Goal: Complete application form

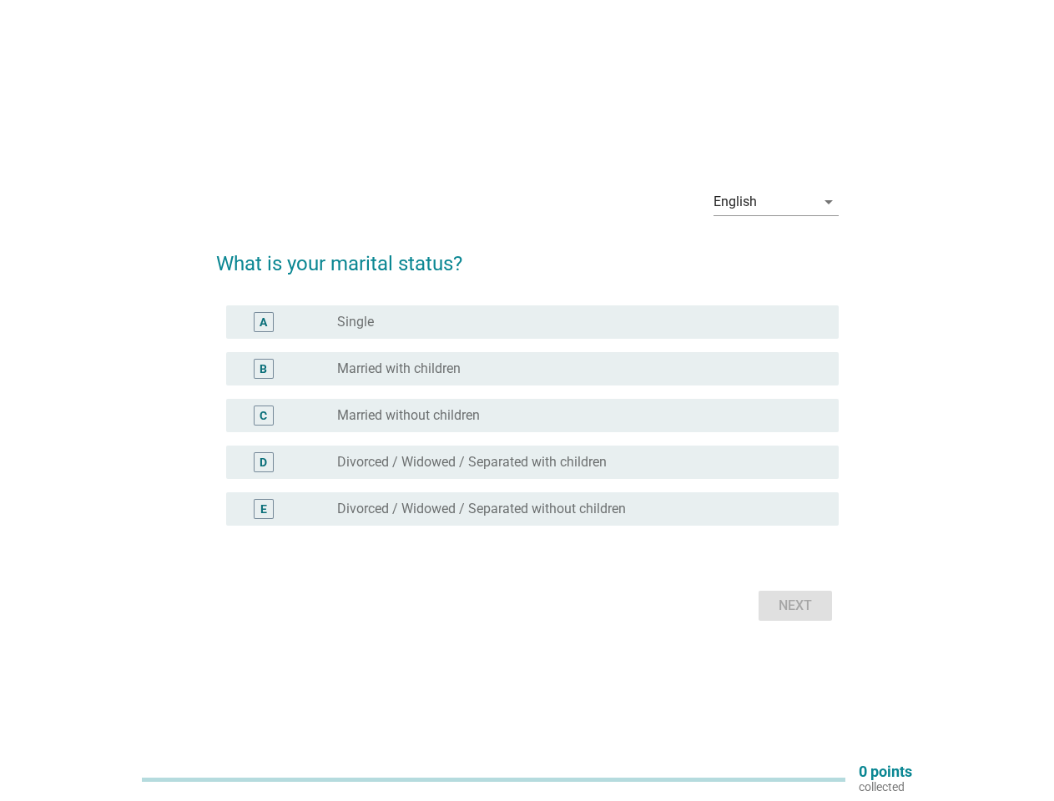
click at [527, 401] on div "C radio_button_unchecked Married without children" at bounding box center [532, 415] width 613 height 33
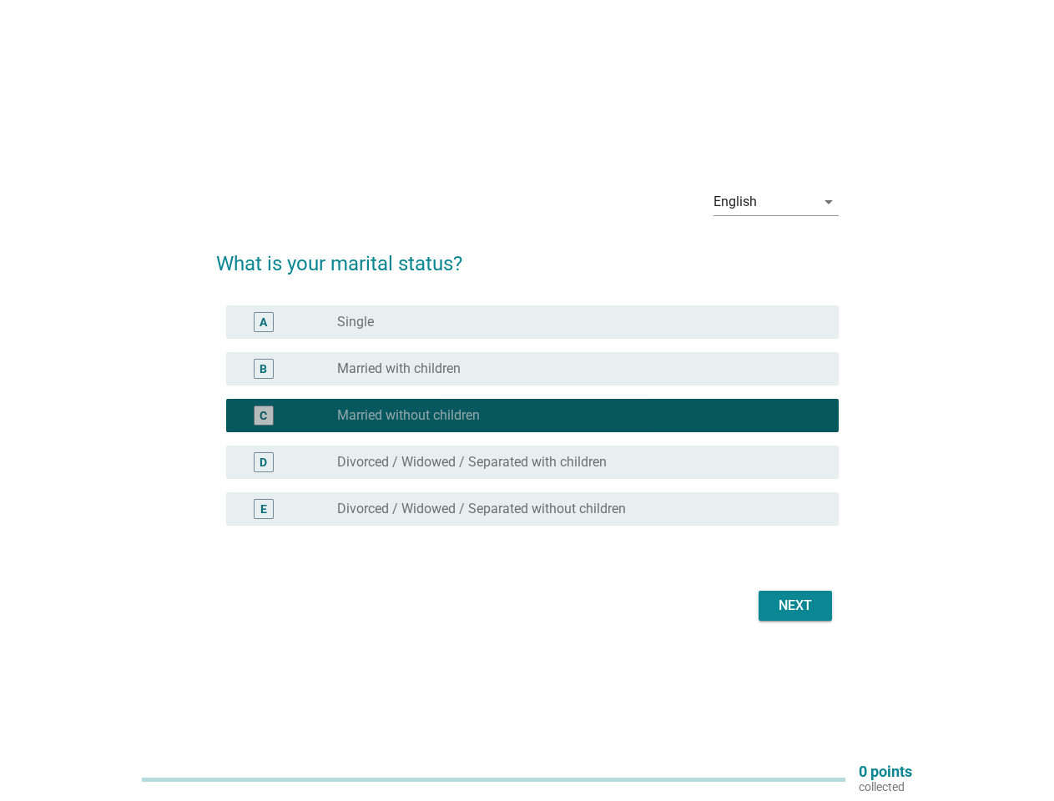
click at [776, 202] on div "English" at bounding box center [765, 202] width 102 height 27
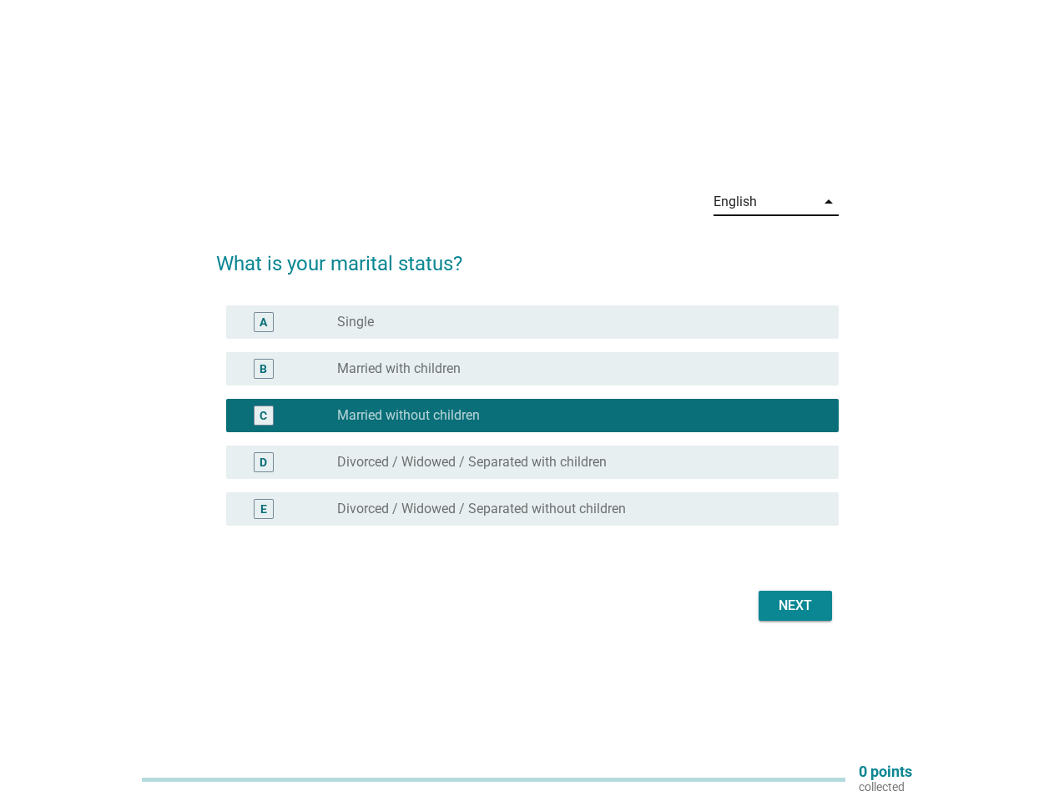
click at [527, 426] on div "C radio_button_checked Married without children" at bounding box center [532, 415] width 613 height 33
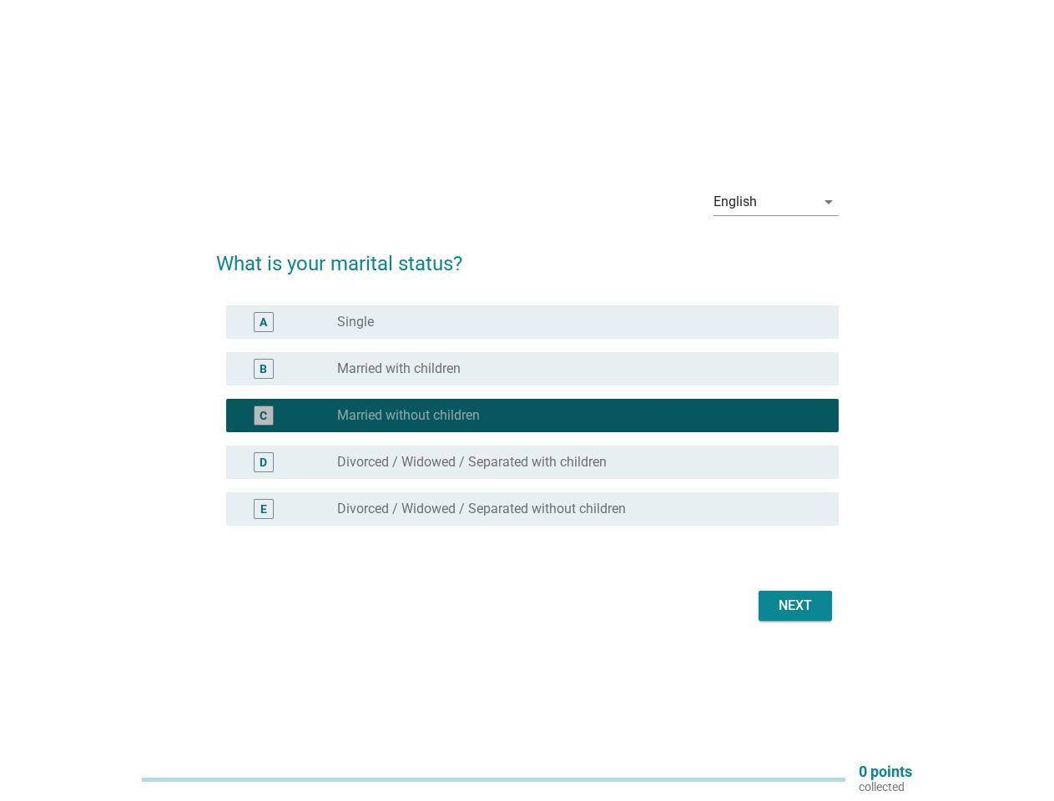
click at [527, 416] on div "radio_button_checked Married without children" at bounding box center [574, 415] width 475 height 17
click at [532, 322] on div "radio_button_unchecked Single" at bounding box center [574, 322] width 475 height 17
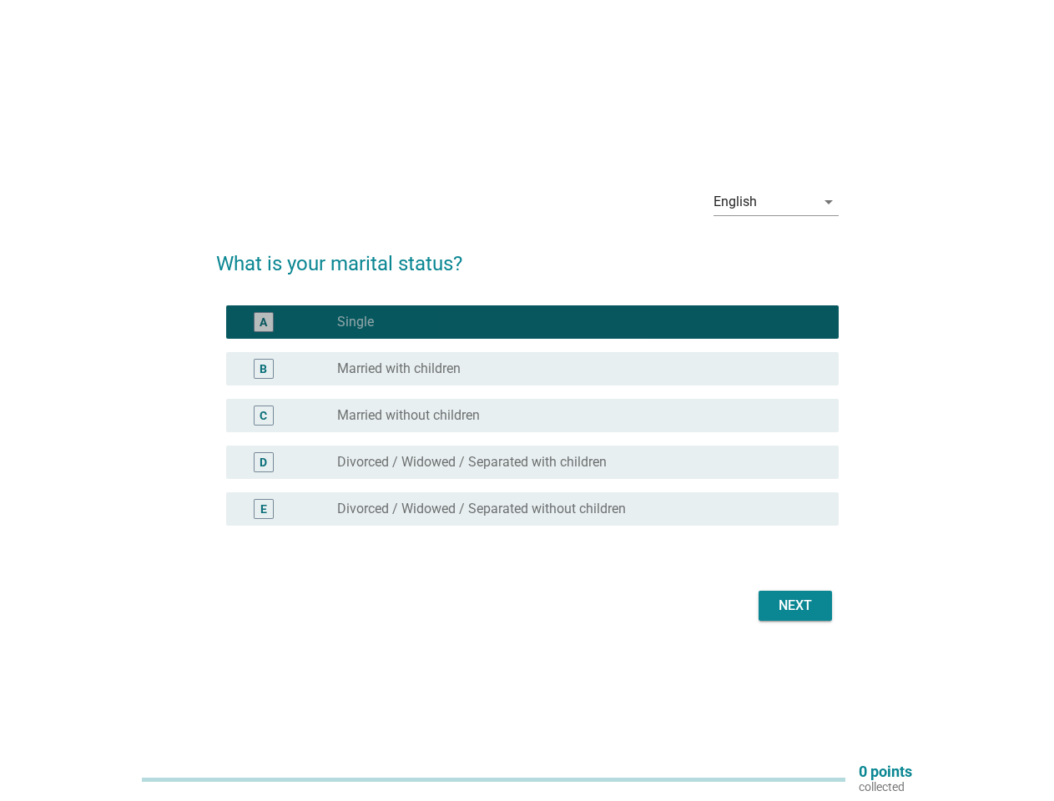
click at [356, 322] on label "Single" at bounding box center [355, 322] width 37 height 17
click at [532, 369] on div "radio_button_unchecked Married with children" at bounding box center [574, 369] width 475 height 17
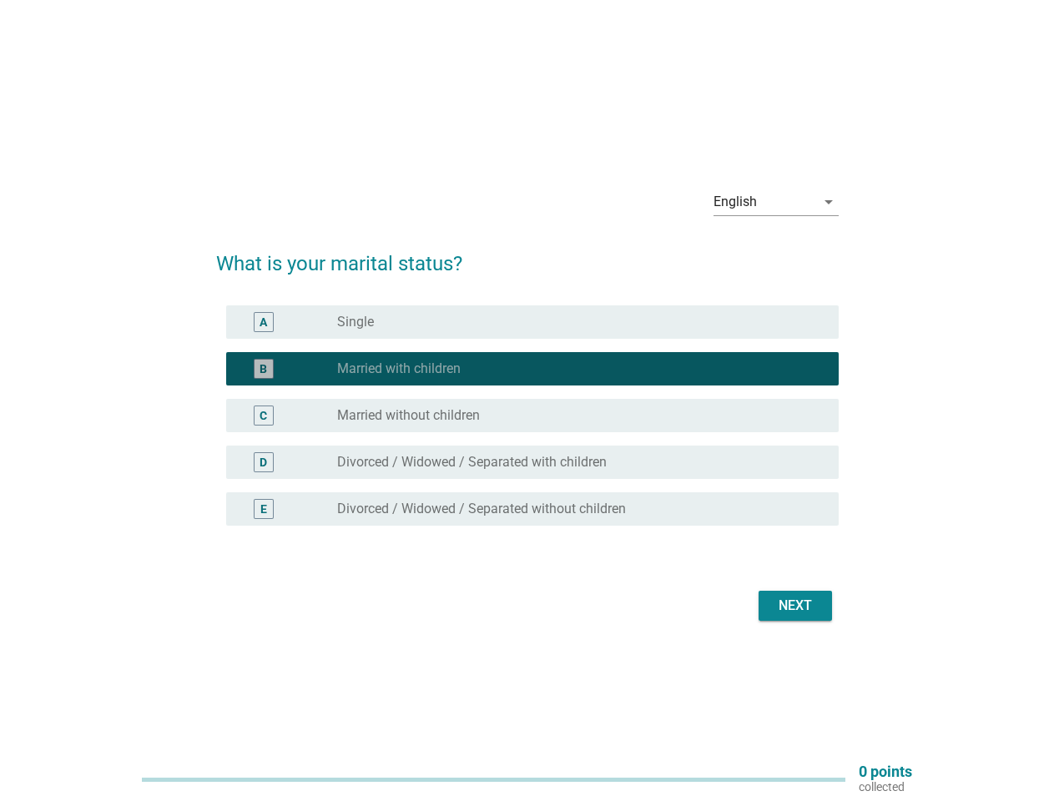
click at [399, 369] on label "Married with children" at bounding box center [399, 369] width 124 height 17
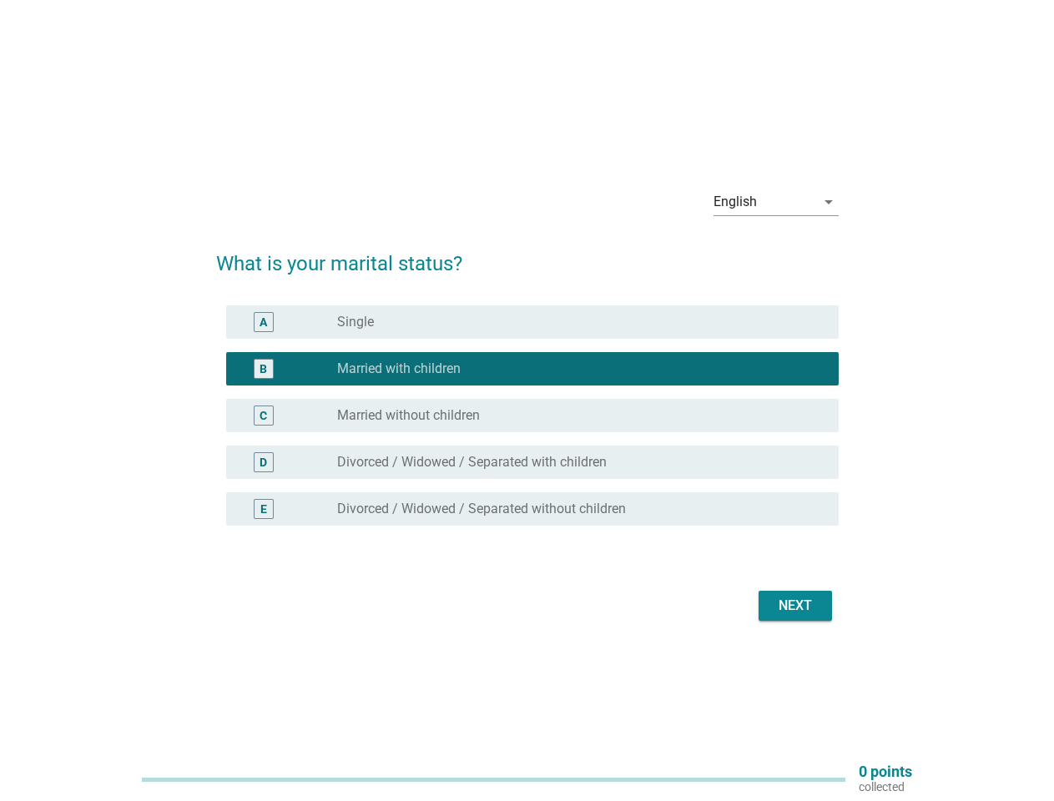
click at [532, 416] on div "radio_button_unchecked Married without children" at bounding box center [574, 415] width 475 height 17
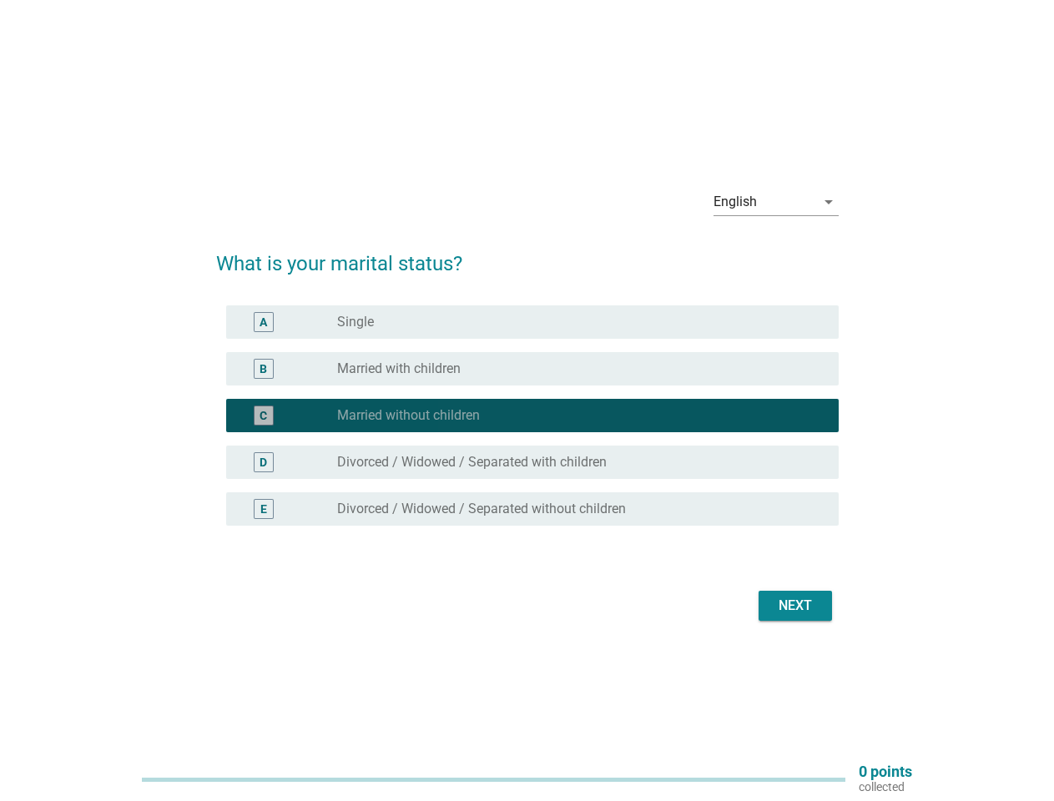
click at [408, 416] on label "Married without children" at bounding box center [408, 415] width 143 height 17
